Goal: Find contact information: Find contact information

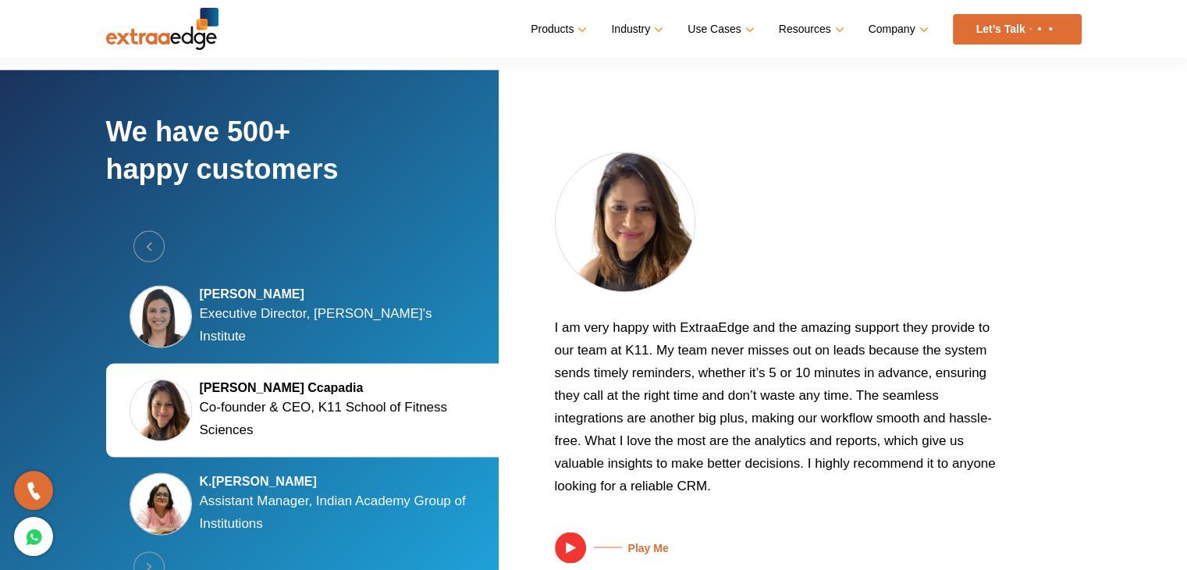
scroll to position [2909, 0]
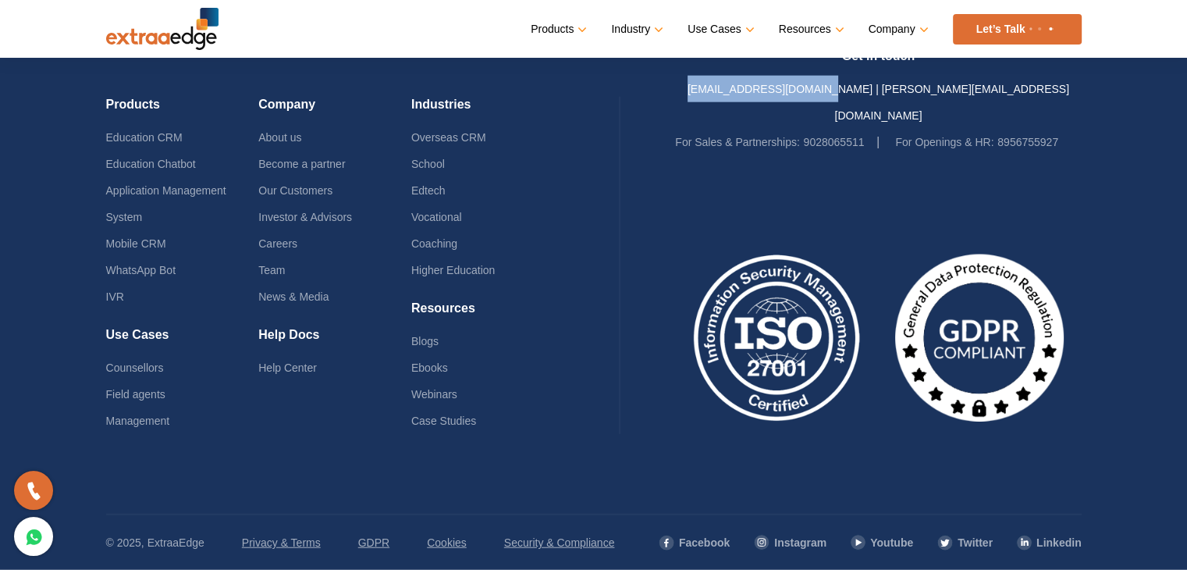
scroll to position [3833, 0]
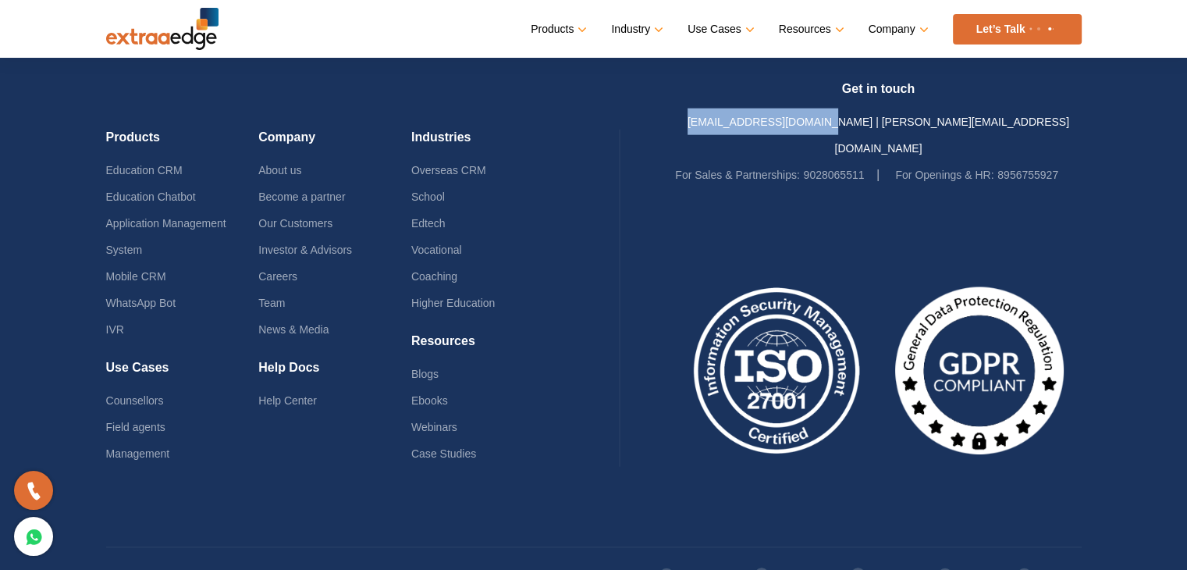
drag, startPoint x: 736, startPoint y: 114, endPoint x: 872, endPoint y: 117, distance: 135.8
click at [872, 117] on div "Get in touch [EMAIL_ADDRESS][DOMAIN_NAME] | [PERSON_NAME][EMAIL_ADDRESS][DOMAIN…" at bounding box center [878, 134] width 406 height 107
copy link "[EMAIL_ADDRESS][DOMAIN_NAME]"
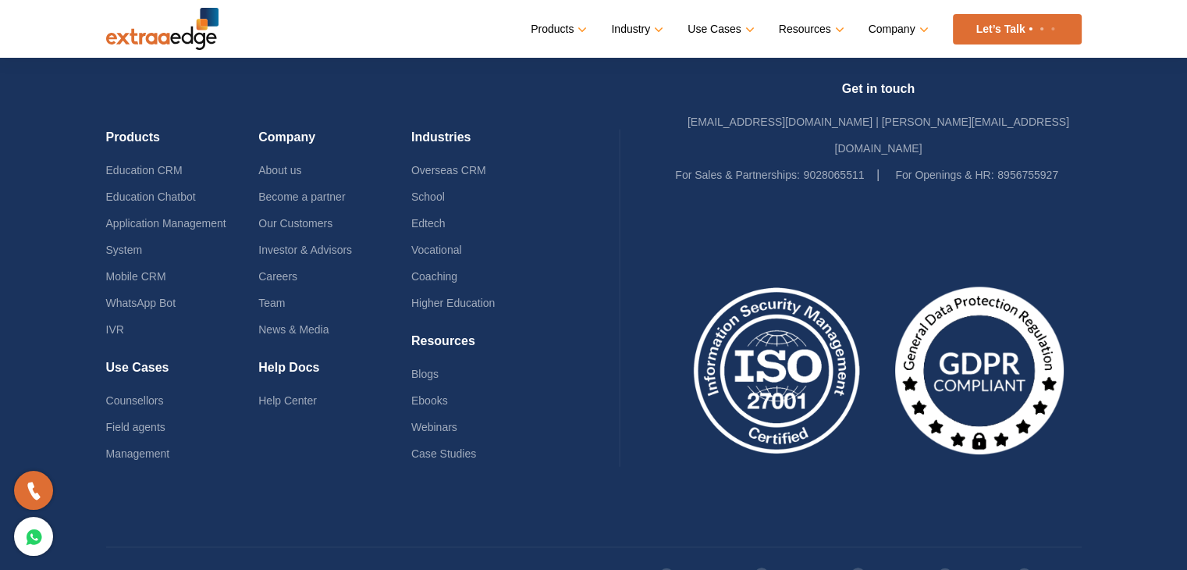
click at [962, 195] on div at bounding box center [878, 351] width 406 height 327
click at [1039, 108] on div "Get in touch [EMAIL_ADDRESS][DOMAIN_NAME] | [PERSON_NAME][EMAIL_ADDRESS][DOMAIN…" at bounding box center [878, 134] width 406 height 107
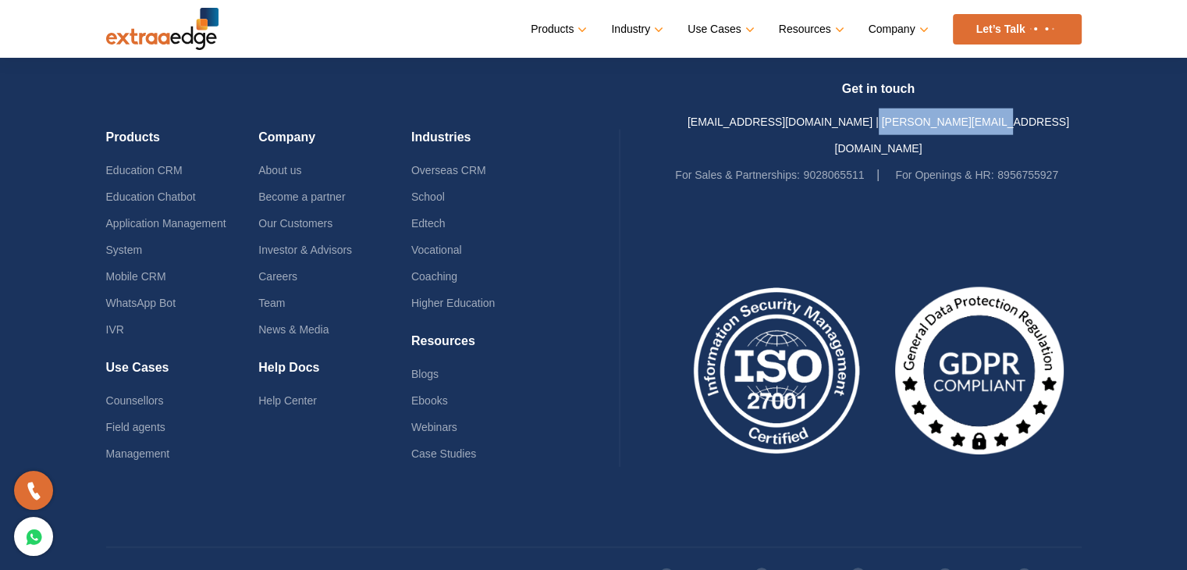
scroll to position [3888, 0]
drag, startPoint x: 1021, startPoint y: 115, endPoint x: 880, endPoint y: 112, distance: 141.2
click at [880, 112] on div "Get in touch [EMAIL_ADDRESS][DOMAIN_NAME] | [PERSON_NAME][EMAIL_ADDRESS][DOMAIN…" at bounding box center [878, 133] width 406 height 107
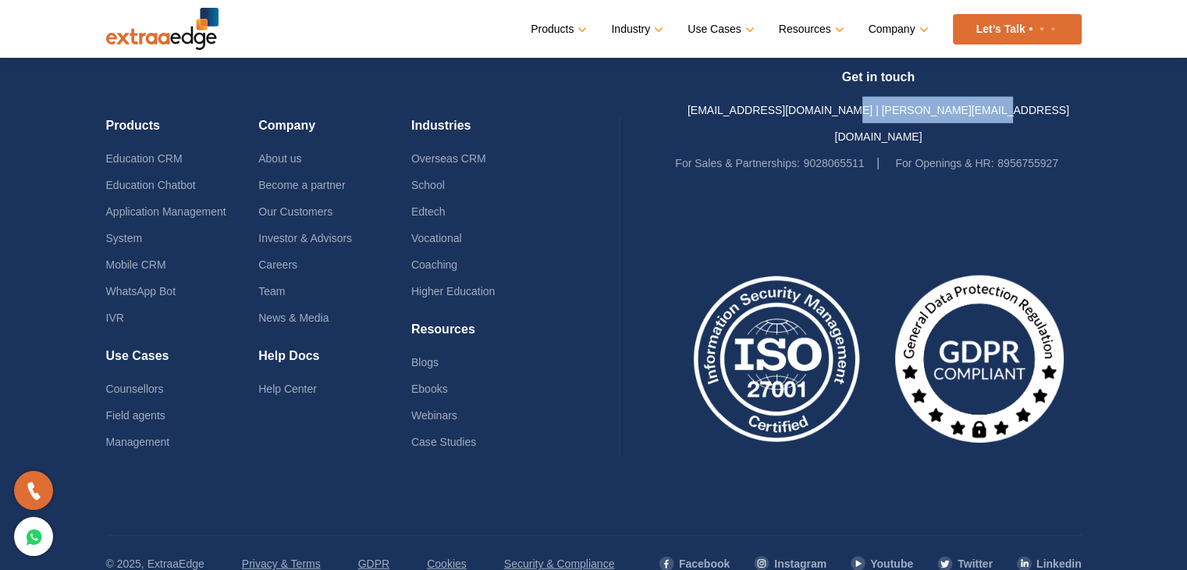
scroll to position [3878, 0]
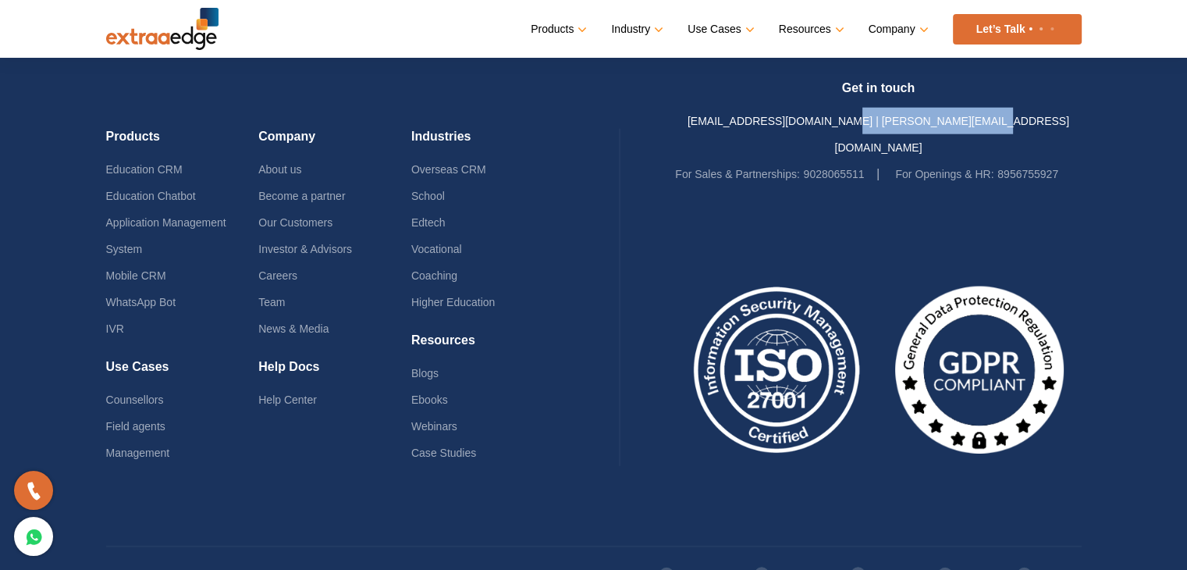
copy link "[PERSON_NAME][EMAIL_ADDRESS][DOMAIN_NAME]"
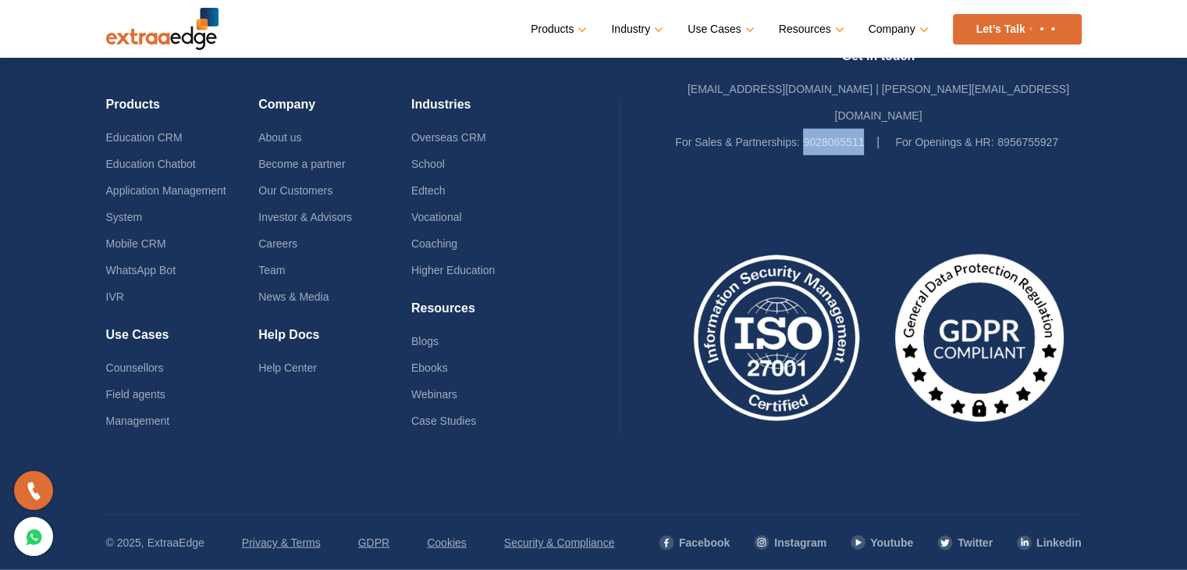
scroll to position [3833, 0]
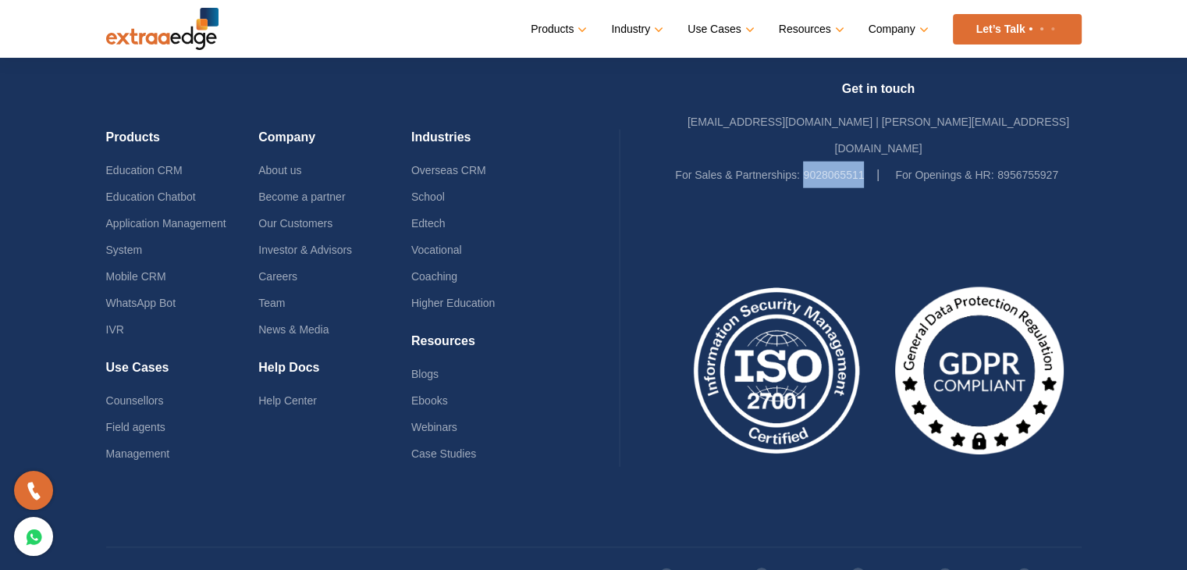
drag, startPoint x: 878, startPoint y: 141, endPoint x: 802, endPoint y: 135, distance: 75.9
click at [802, 161] on li "For Sales & Partnerships: 9028065511" at bounding box center [777, 174] width 204 height 27
copy link "9028065511"
drag, startPoint x: 1062, startPoint y: 140, endPoint x: 995, endPoint y: 133, distance: 67.5
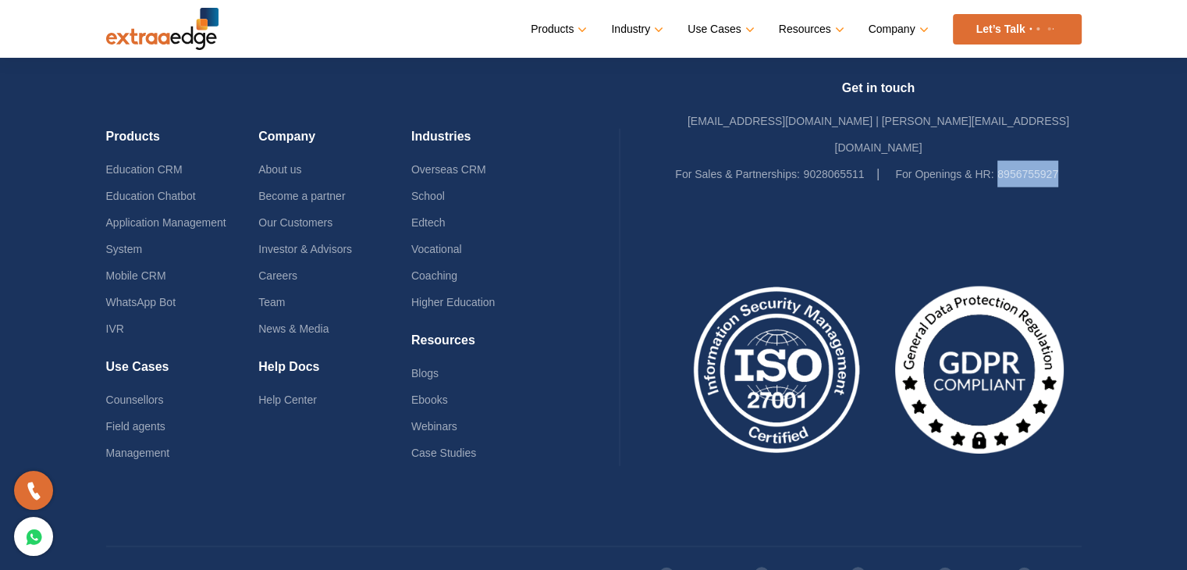
click at [995, 161] on ul "For Sales & Partnerships: 9028065511 For Openings & HR: 8956755927" at bounding box center [878, 174] width 406 height 27
copy link "8956755927"
click at [702, 561] on link "Facebook" at bounding box center [694, 574] width 72 height 27
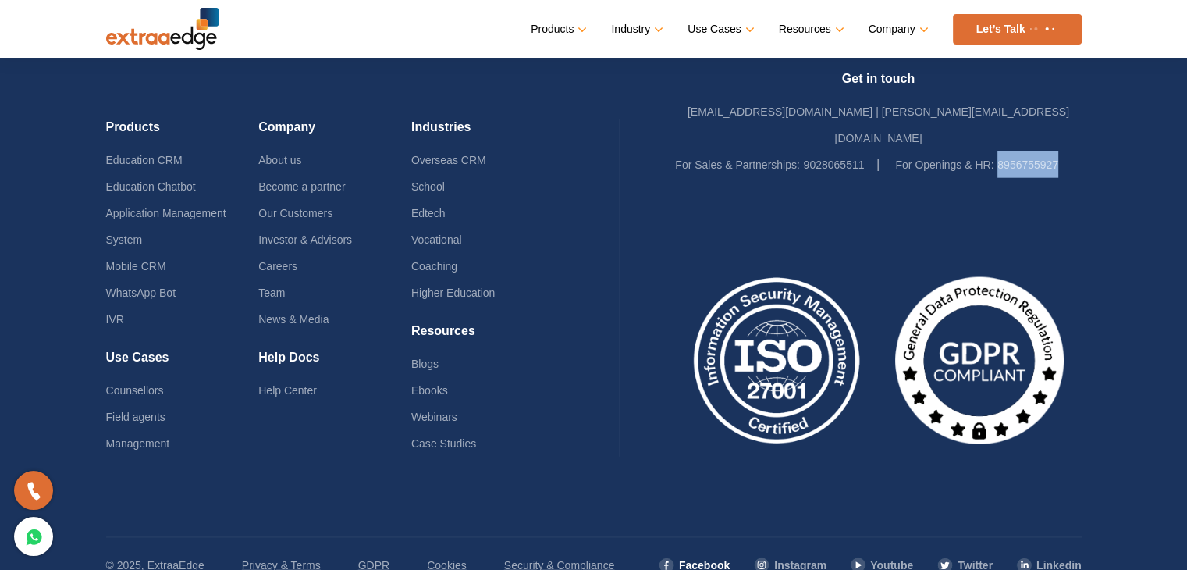
scroll to position [3879, 0]
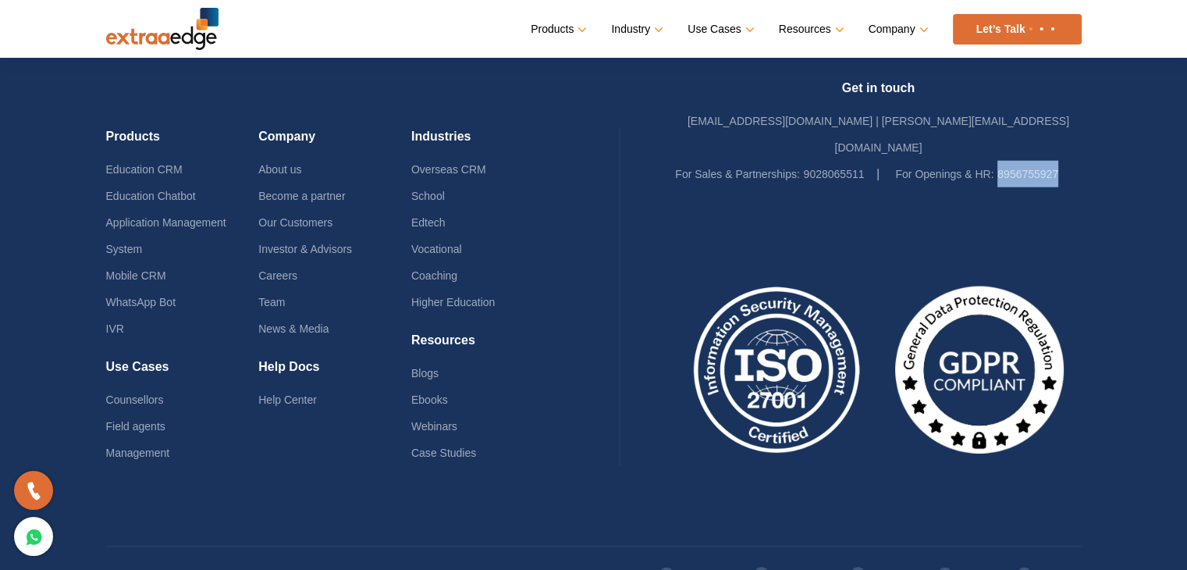
click at [793, 561] on link "Instagram" at bounding box center [789, 574] width 73 height 27
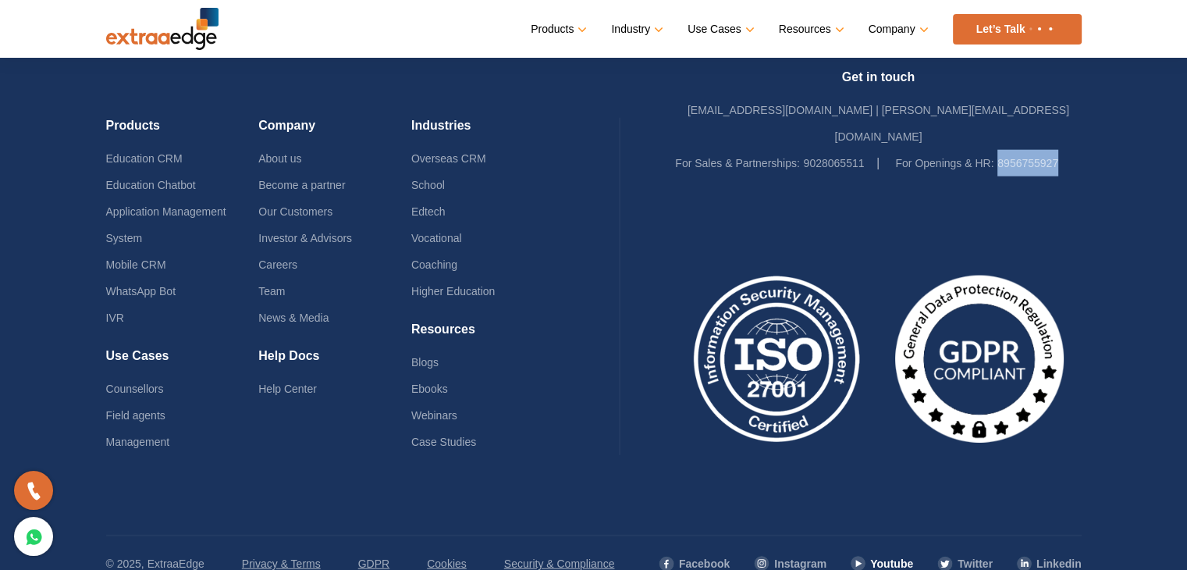
scroll to position [3878, 0]
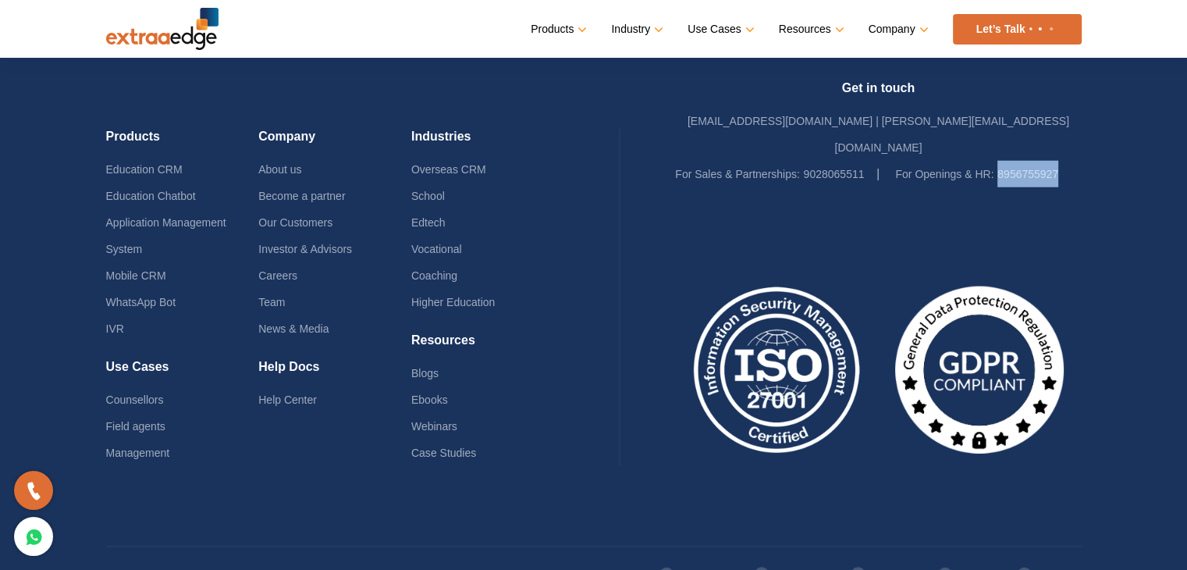
click at [895, 561] on link "Youtube" at bounding box center [881, 574] width 63 height 27
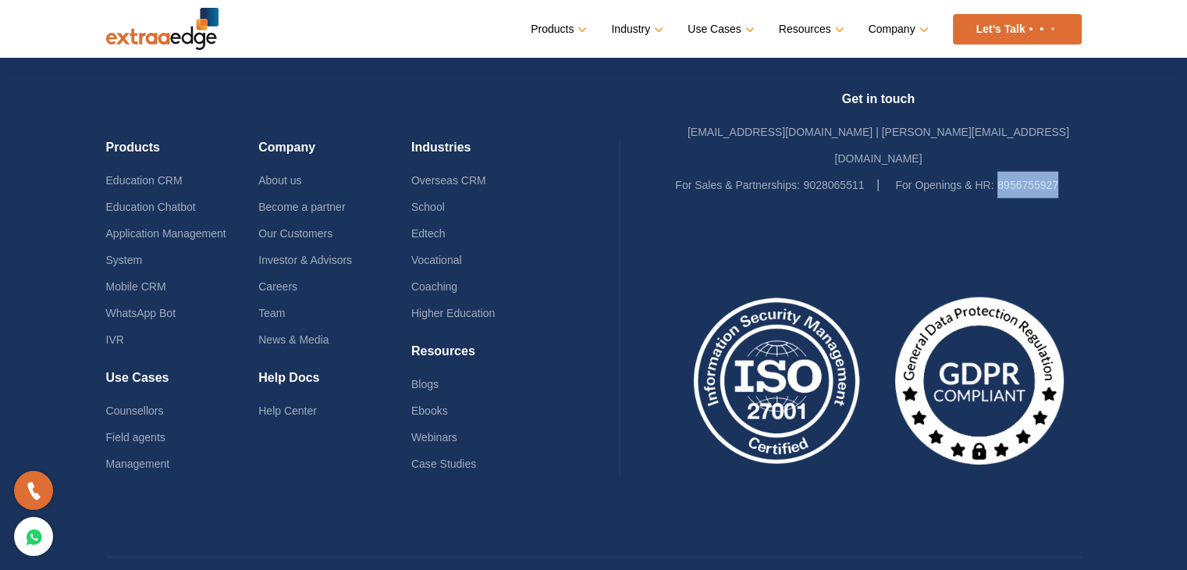
scroll to position [3888, 0]
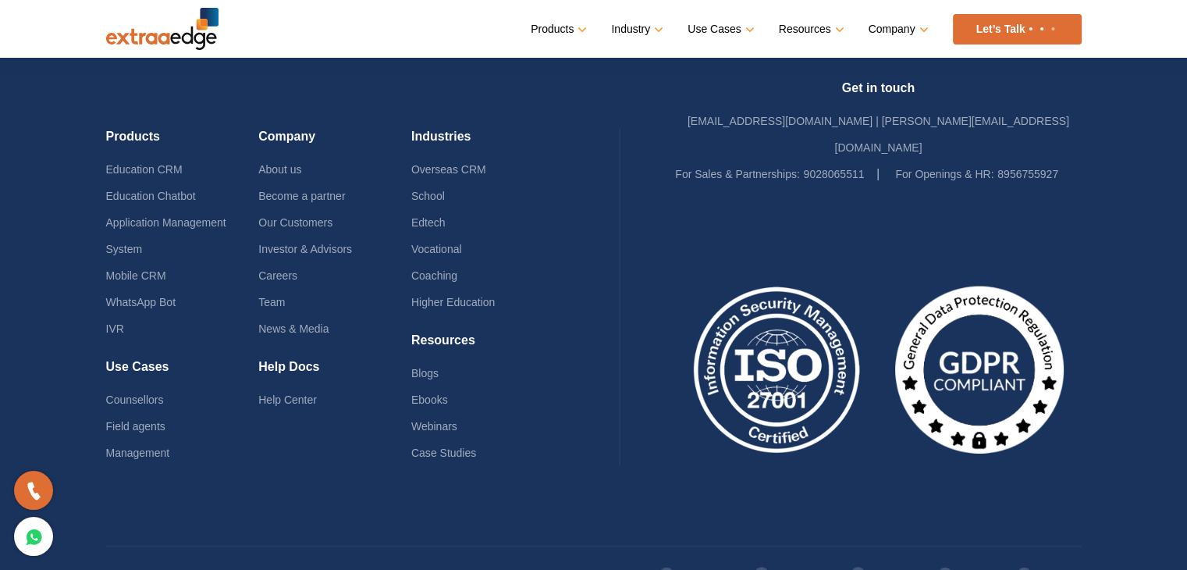
click at [943, 455] on div at bounding box center [878, 350] width 406 height 327
click at [970, 561] on link "Twitter" at bounding box center [964, 574] width 56 height 27
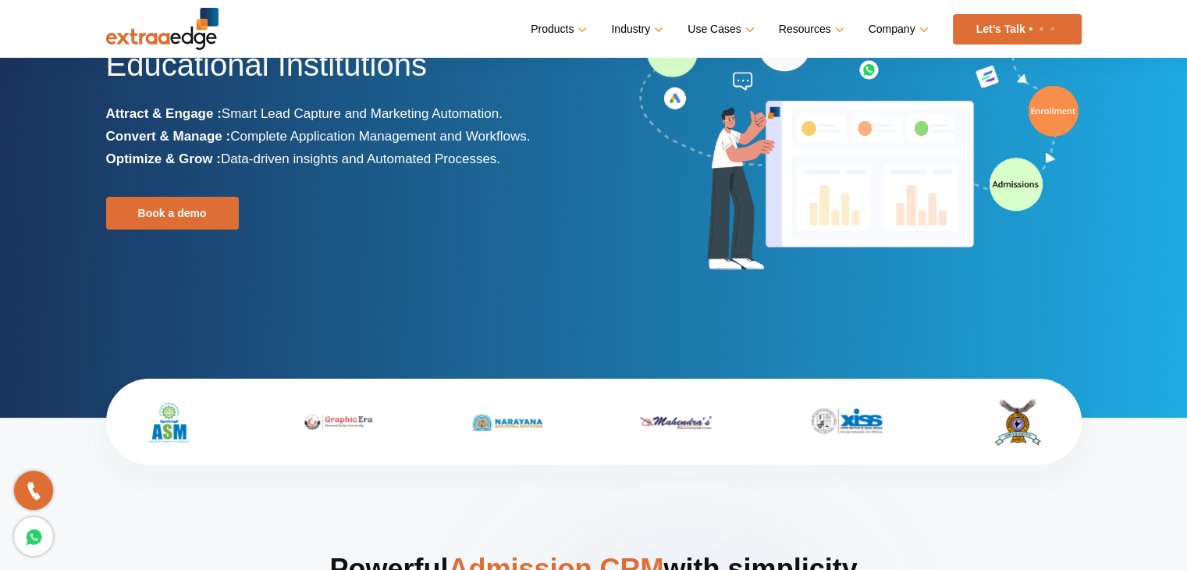
scroll to position [0, 0]
